Goal: Entertainment & Leisure: Consume media (video, audio)

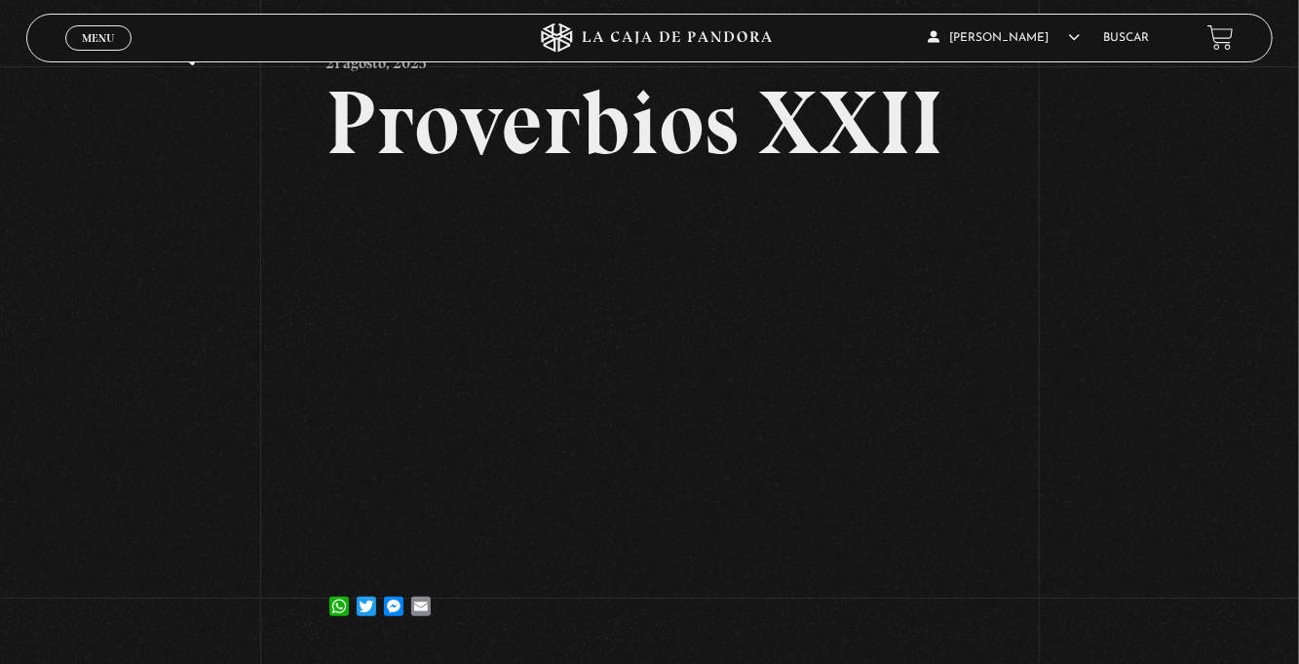
scroll to position [94, 0]
click at [779, 386] on div "Volver 21 agosto, 2025 Proverbios XXII WhatsApp Twitter Messenger Email" at bounding box center [649, 312] width 1299 height 678
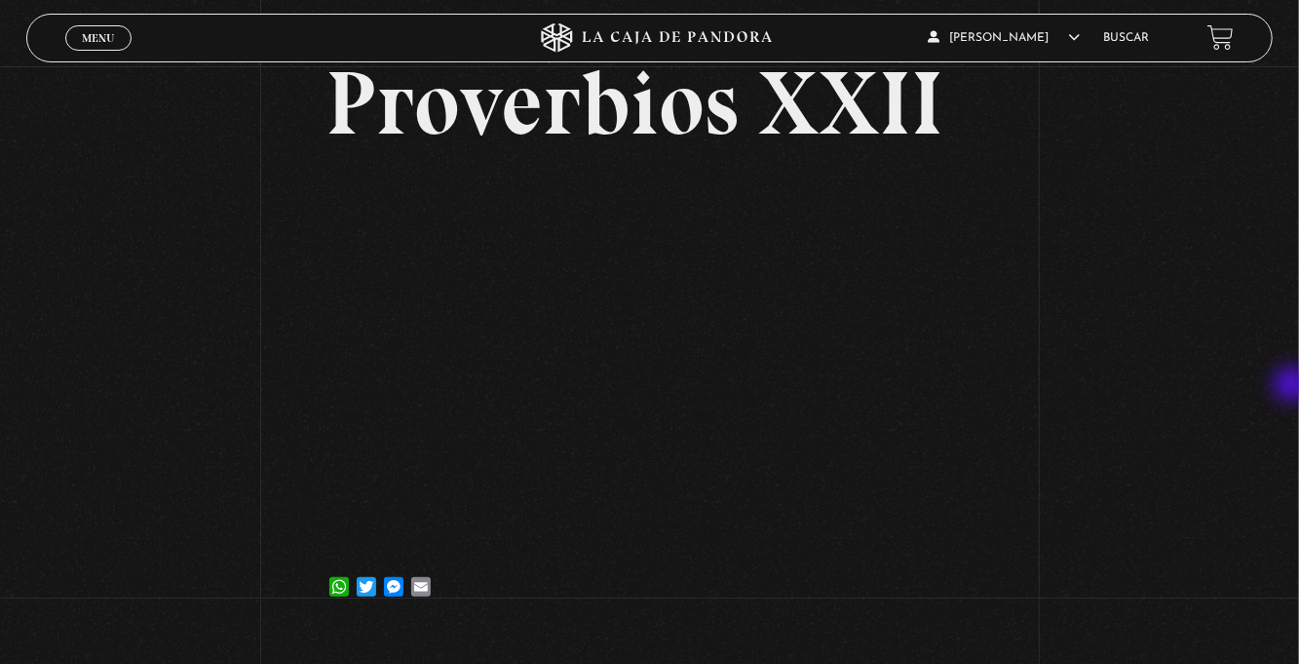
scroll to position [0, 0]
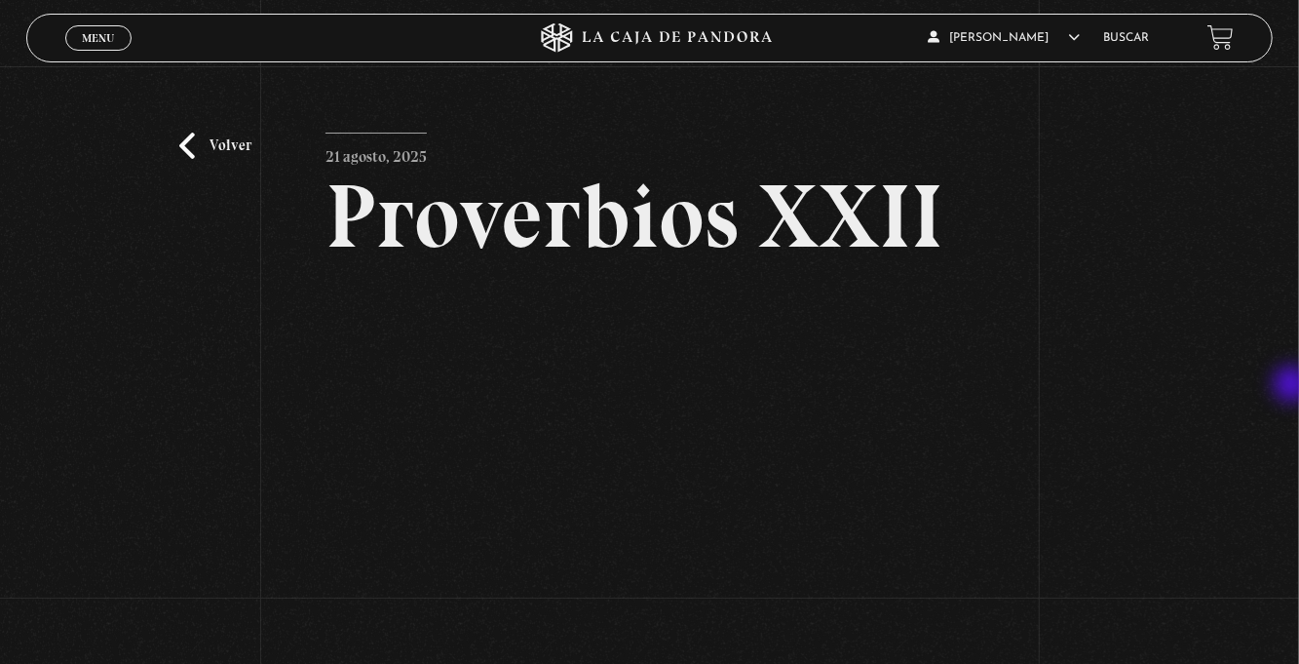
click at [189, 157] on link "Volver" at bounding box center [215, 146] width 72 height 26
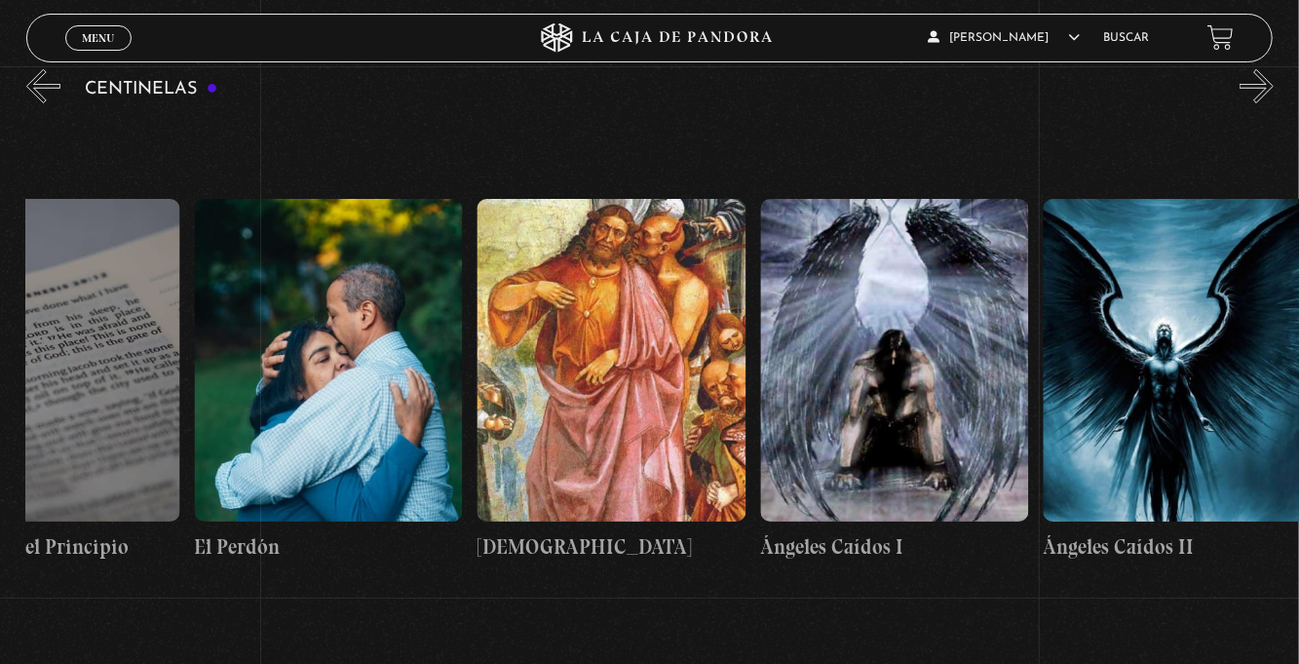
scroll to position [0, 28986]
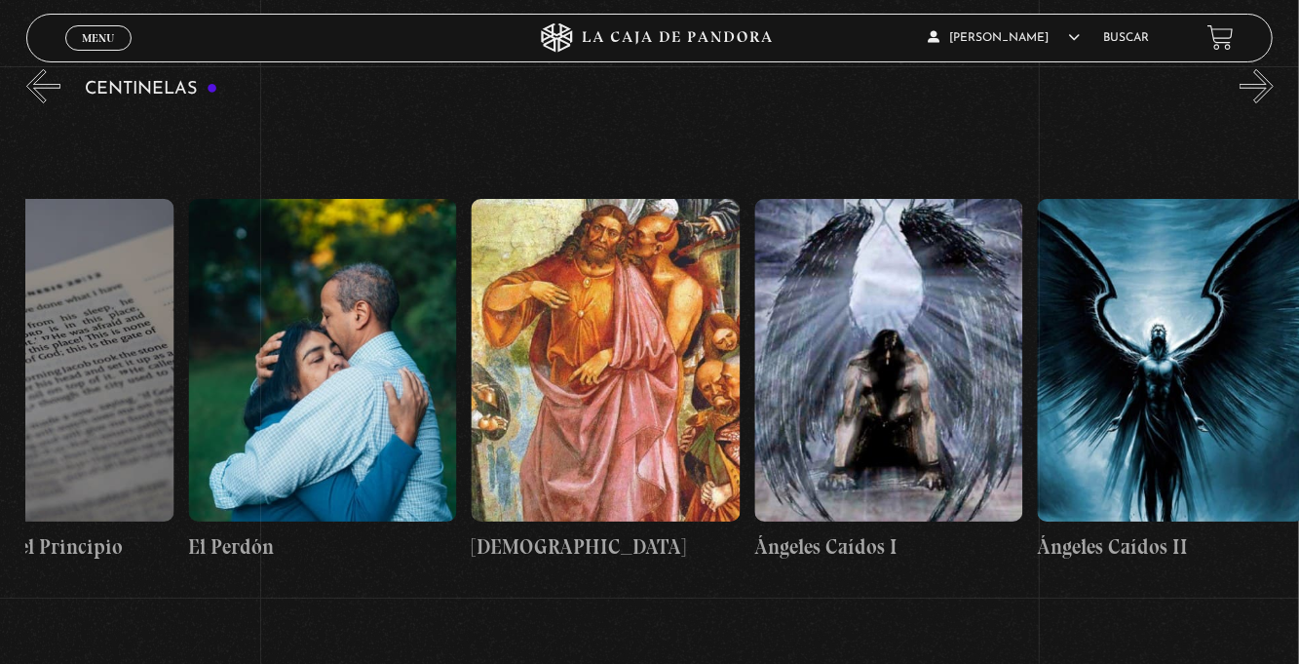
click at [1175, 436] on figure at bounding box center [1172, 360] width 268 height 323
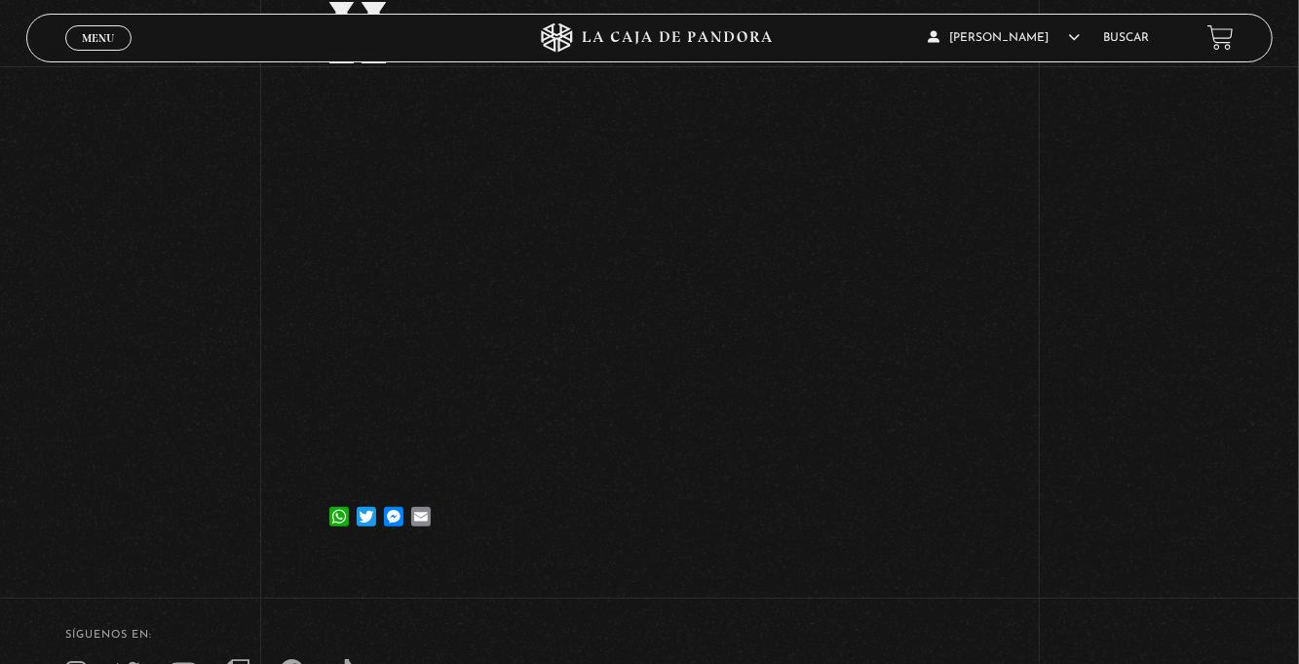
scroll to position [284, 0]
